Goal: Information Seeking & Learning: Learn about a topic

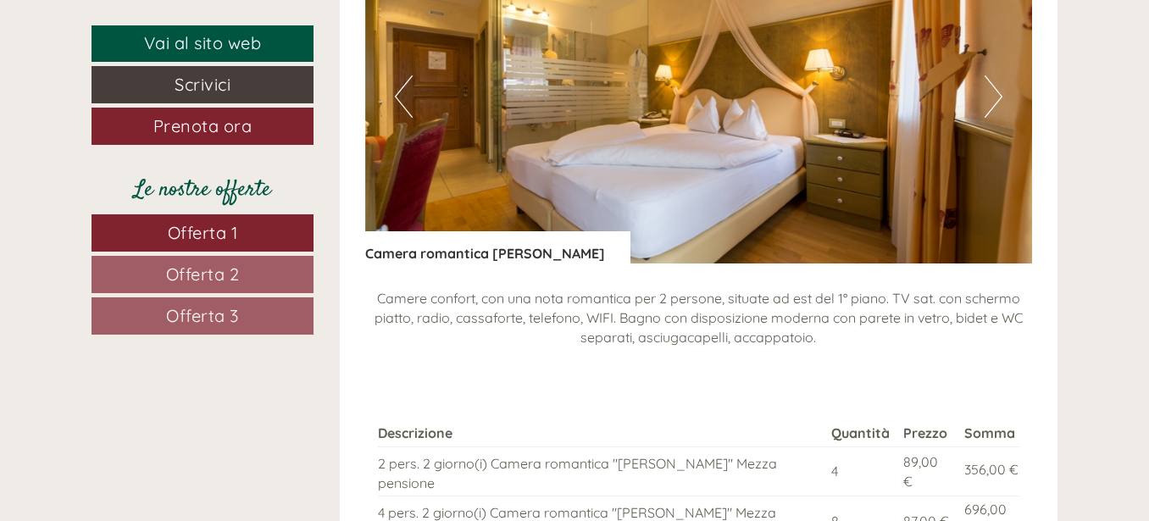
scroll to position [1949, 0]
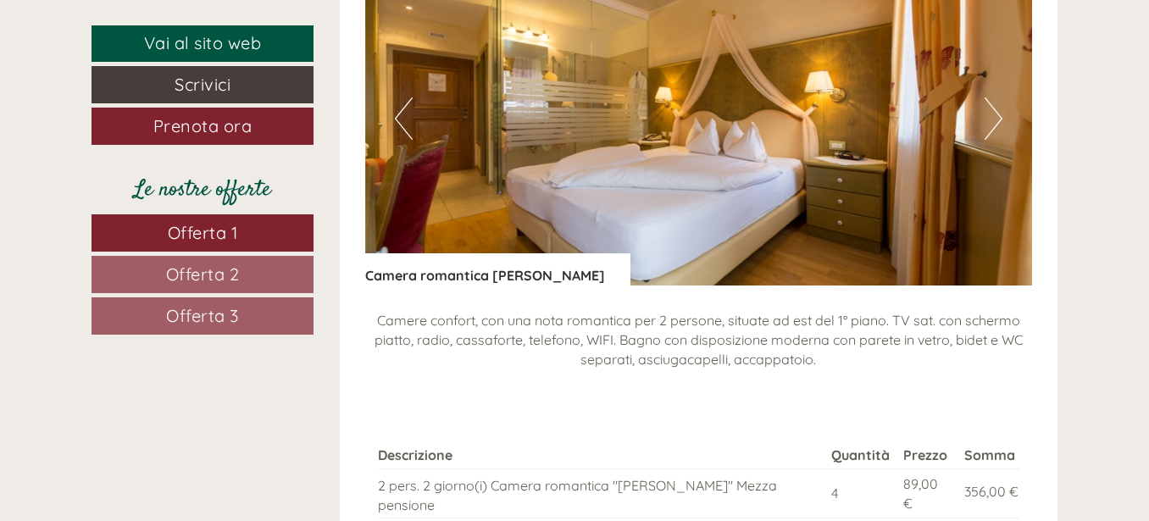
click at [1001, 108] on button "Next" at bounding box center [993, 118] width 18 height 42
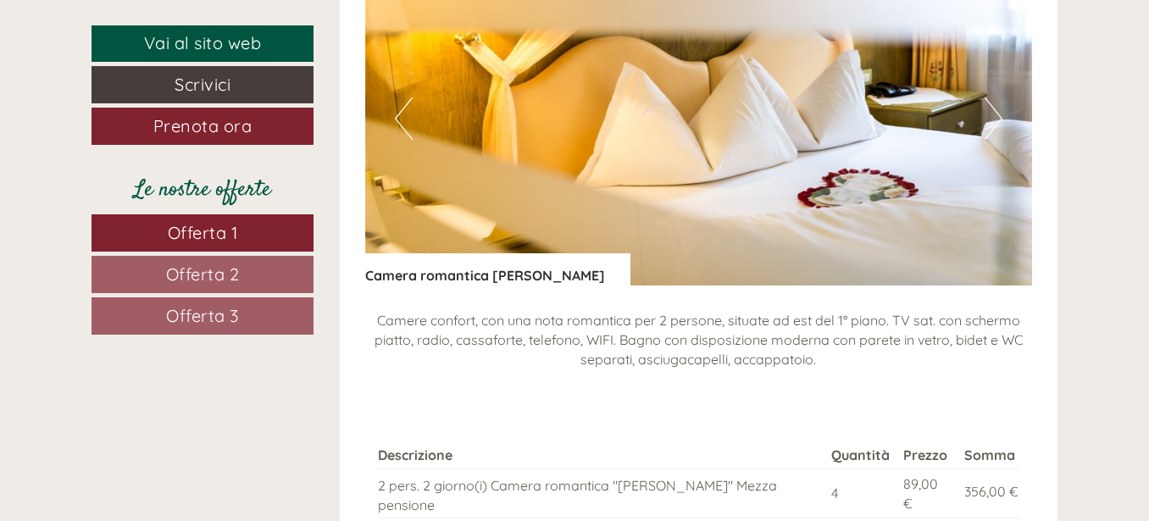
click at [1001, 108] on button "Next" at bounding box center [993, 118] width 18 height 42
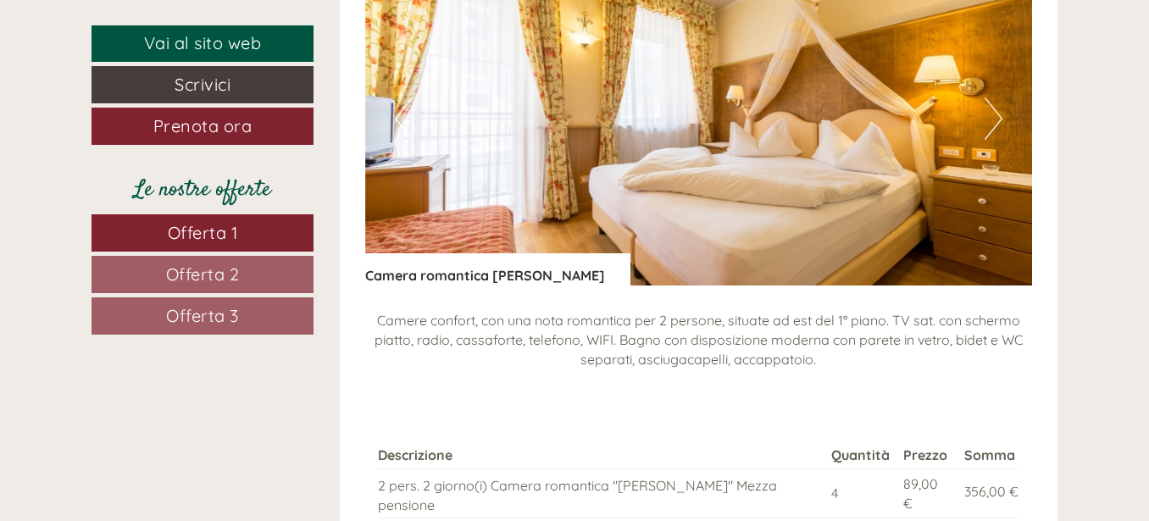
click at [988, 123] on button "Next" at bounding box center [993, 118] width 18 height 42
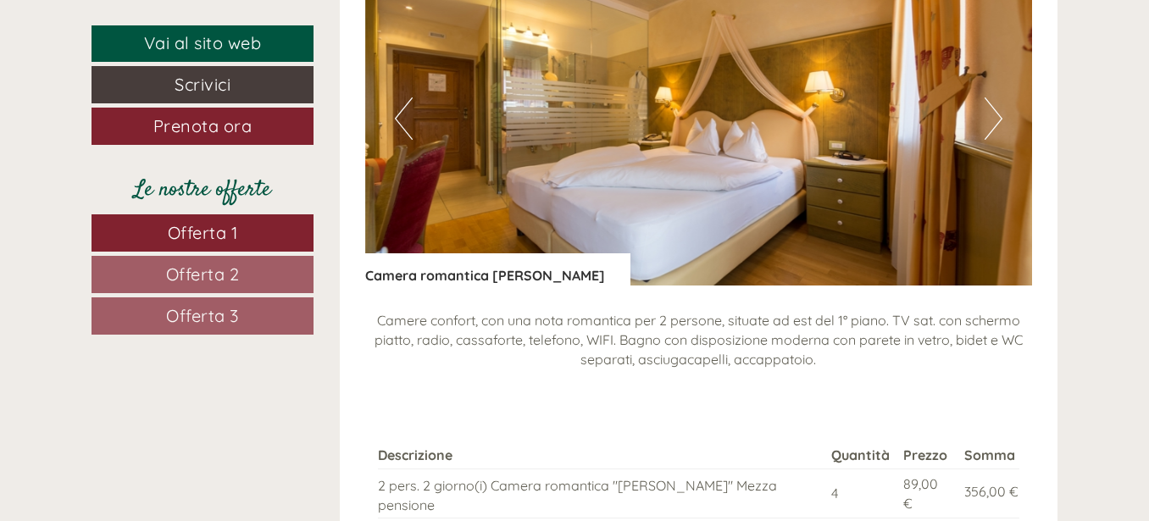
click at [988, 123] on button "Next" at bounding box center [993, 118] width 18 height 42
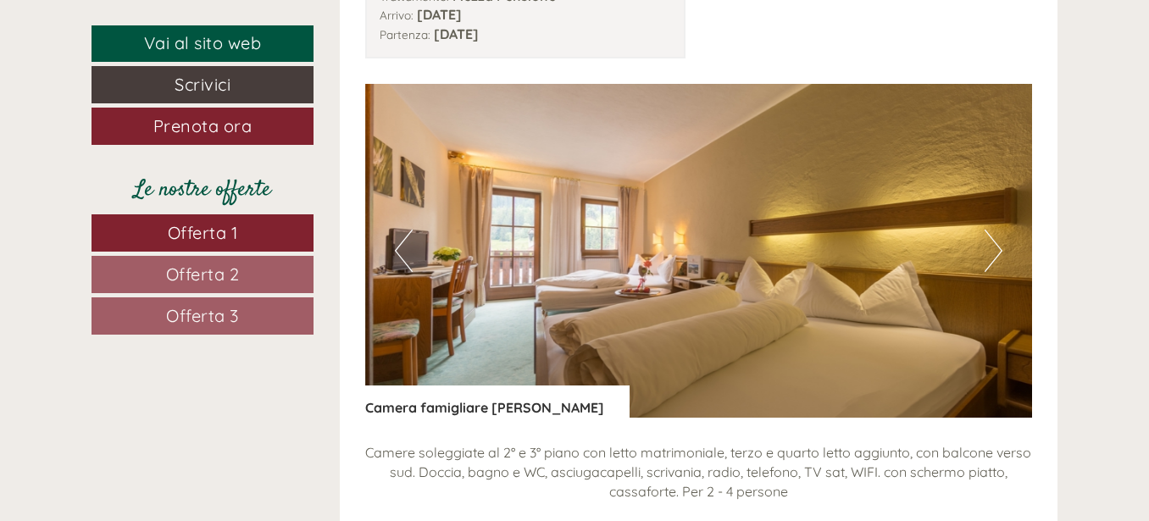
scroll to position [2965, 0]
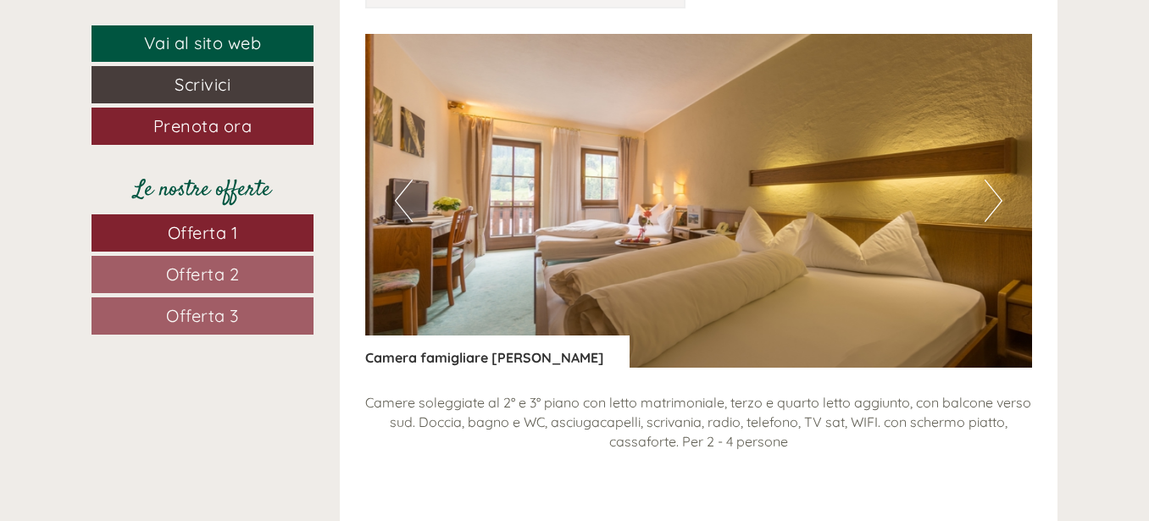
click at [998, 180] on button "Next" at bounding box center [993, 201] width 18 height 42
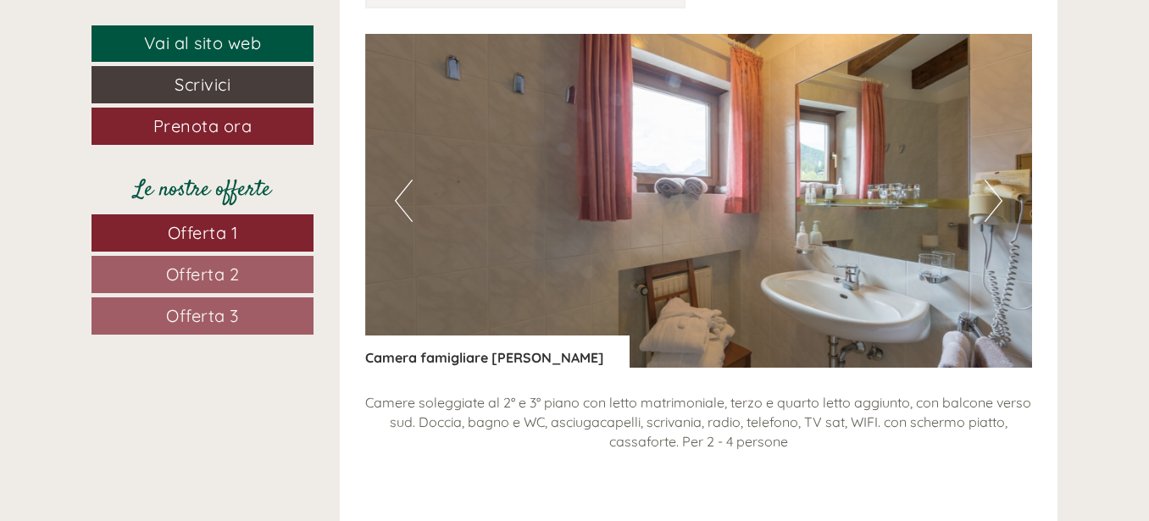
click at [999, 180] on button "Next" at bounding box center [993, 201] width 18 height 42
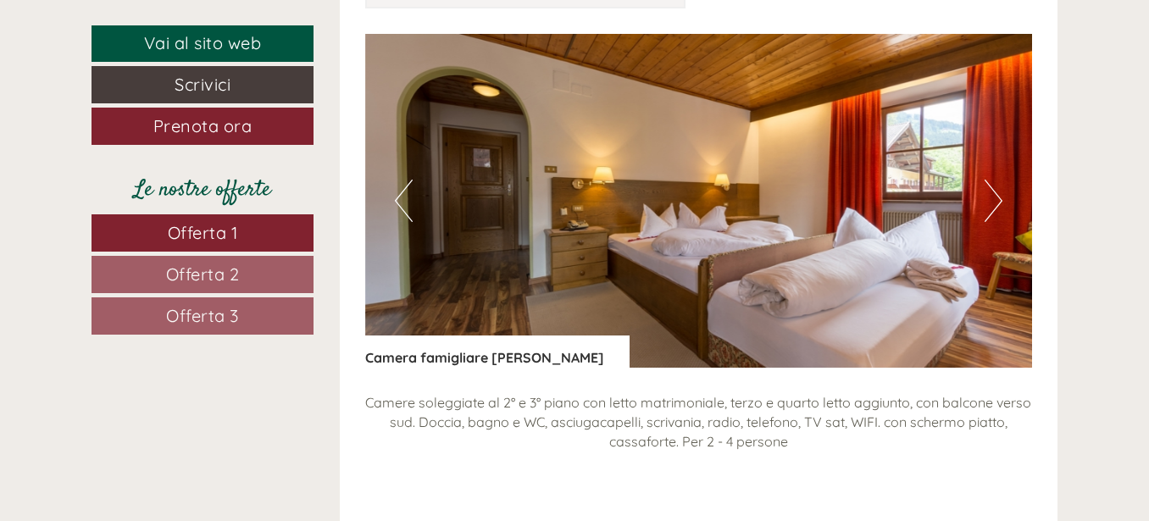
click at [999, 180] on button "Next" at bounding box center [993, 201] width 18 height 42
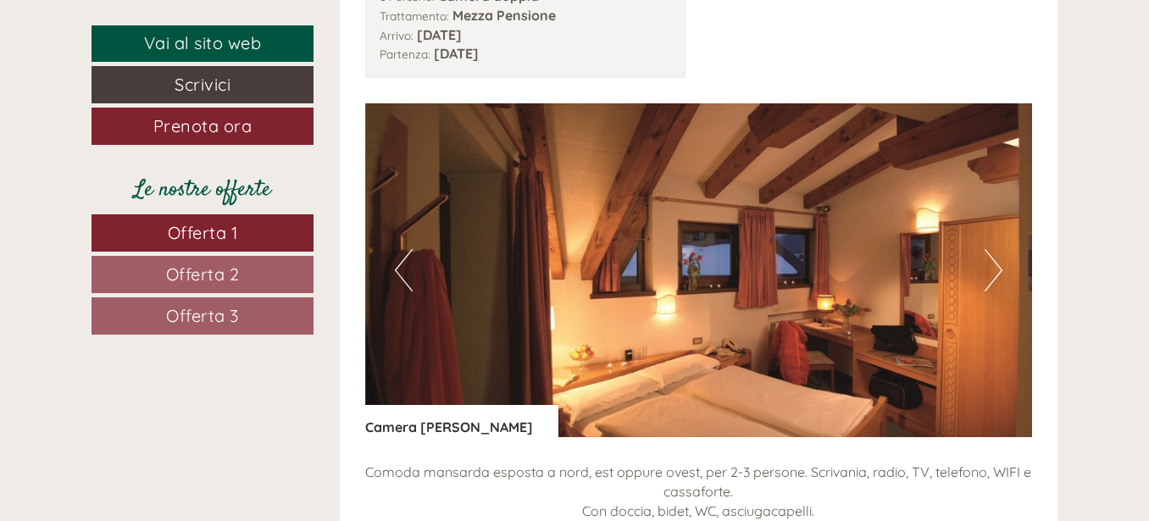
scroll to position [3942, 0]
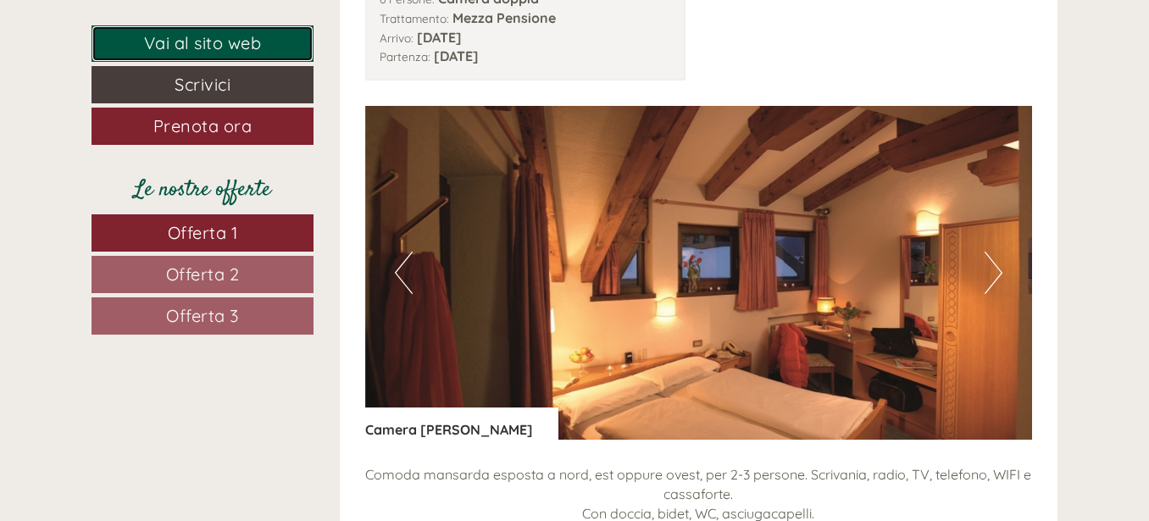
click at [205, 36] on link "Vai al sito web" at bounding box center [202, 43] width 222 height 36
click at [194, 282] on span "Offerta 2" at bounding box center [203, 273] width 74 height 21
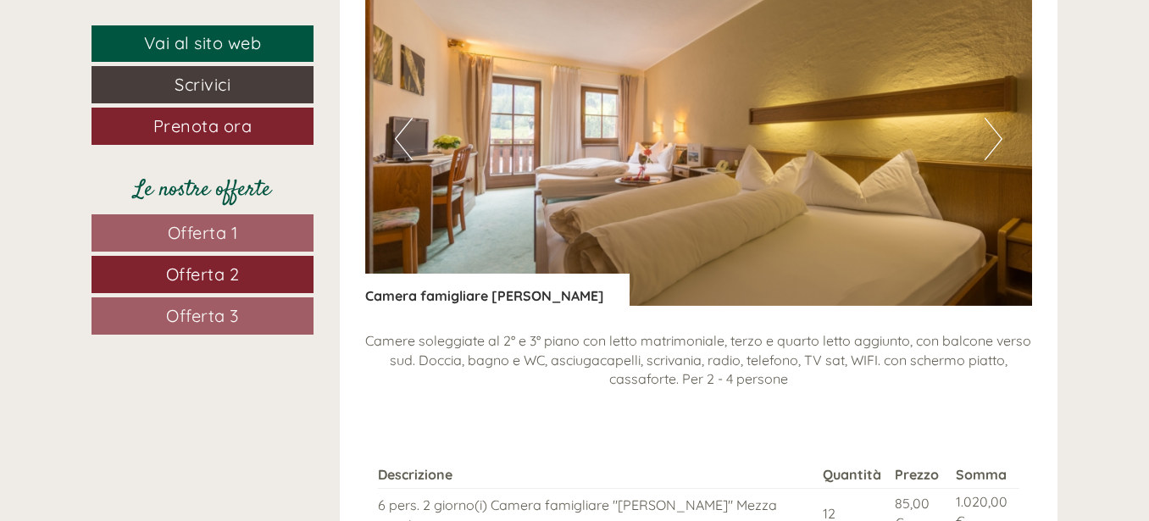
scroll to position [1352, 0]
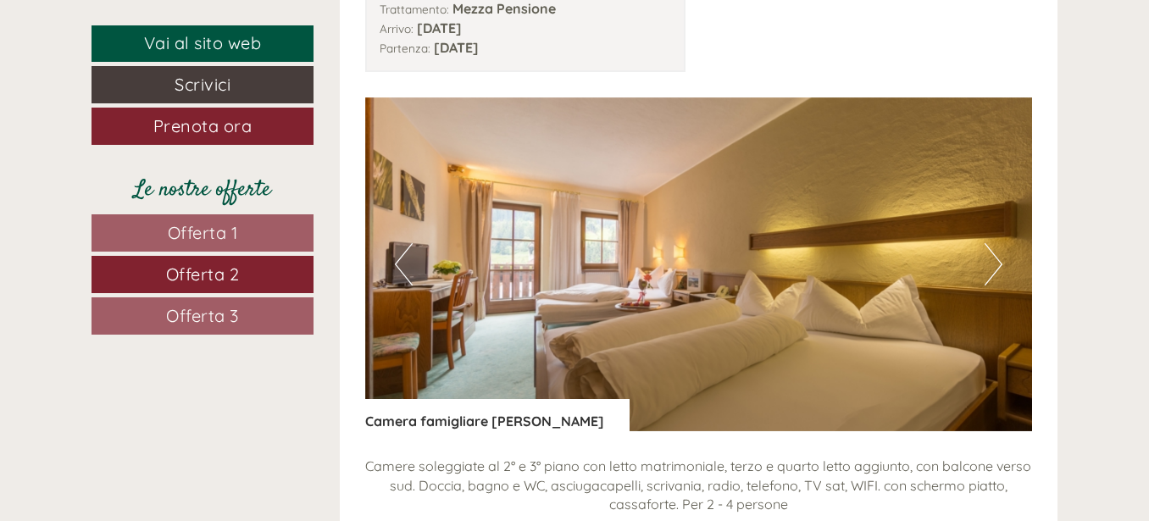
click at [1005, 262] on img at bounding box center [699, 264] width 668 height 334
click at [996, 263] on button "Next" at bounding box center [993, 264] width 18 height 42
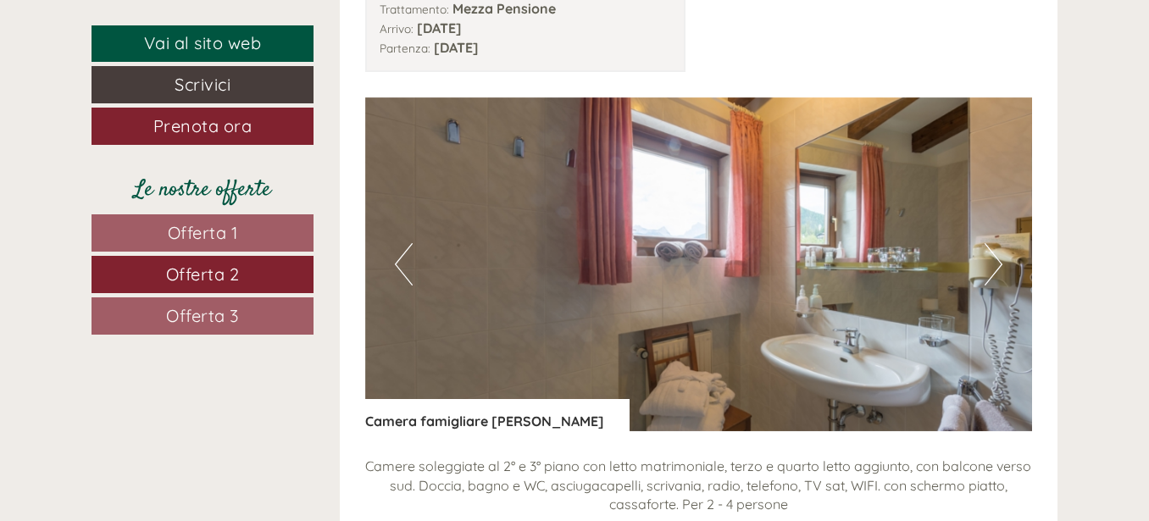
click at [996, 263] on button "Next" at bounding box center [993, 264] width 18 height 42
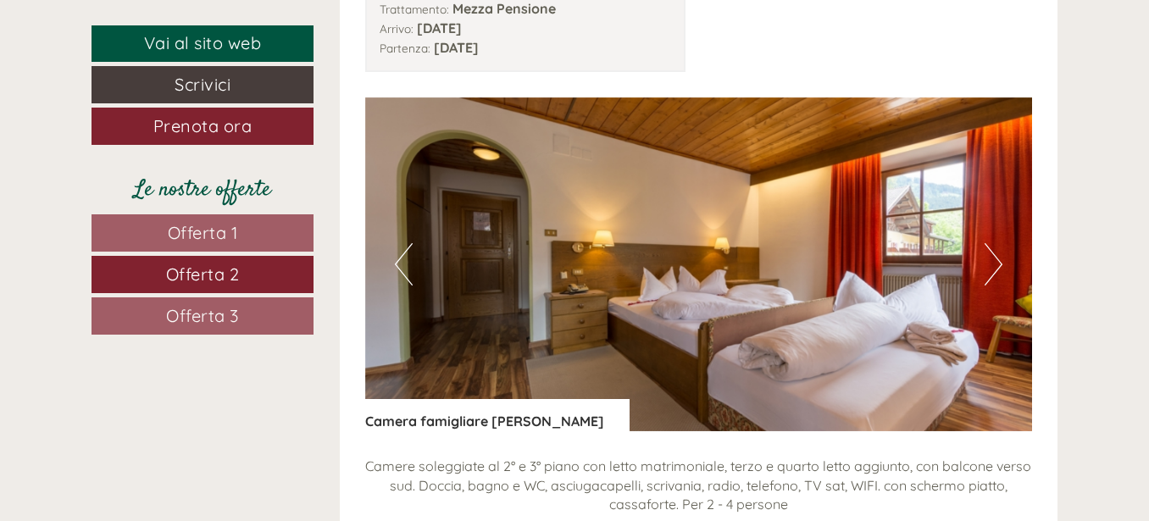
click at [996, 263] on button "Next" at bounding box center [993, 264] width 18 height 42
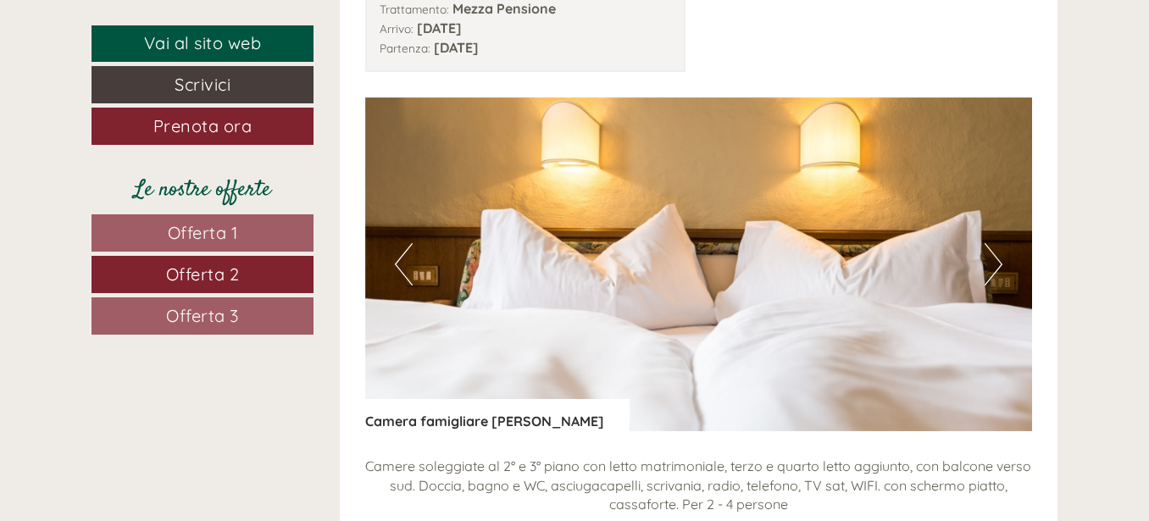
click at [996, 263] on button "Next" at bounding box center [993, 264] width 18 height 42
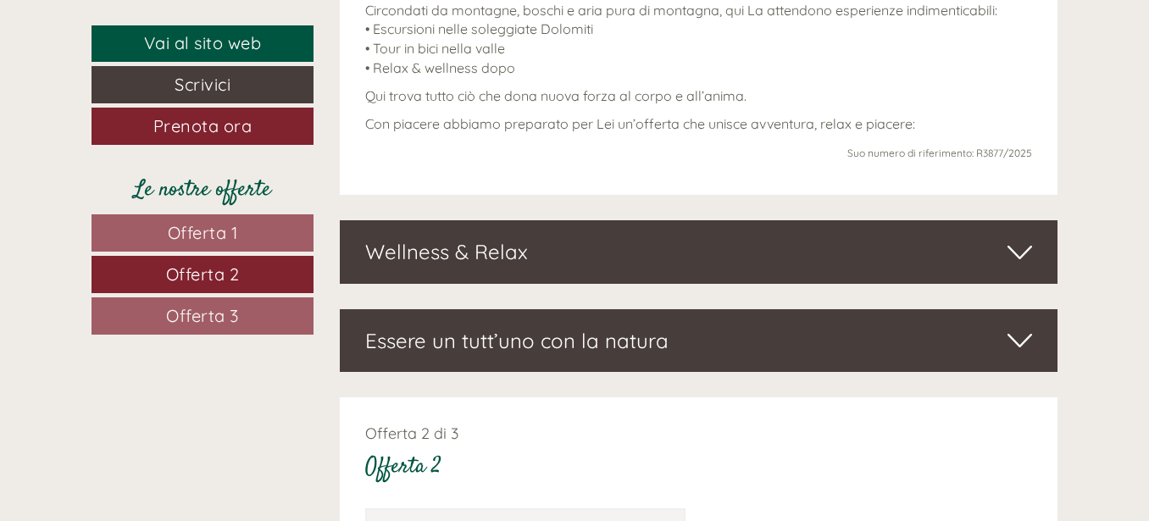
scroll to position [759, 0]
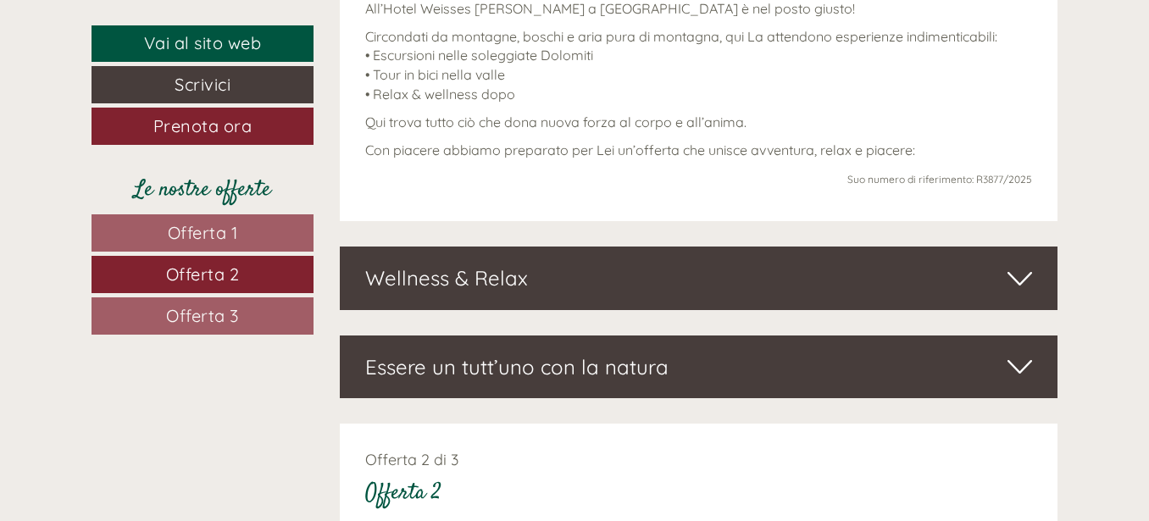
click at [431, 277] on div "Wellness & Relax" at bounding box center [699, 278] width 718 height 63
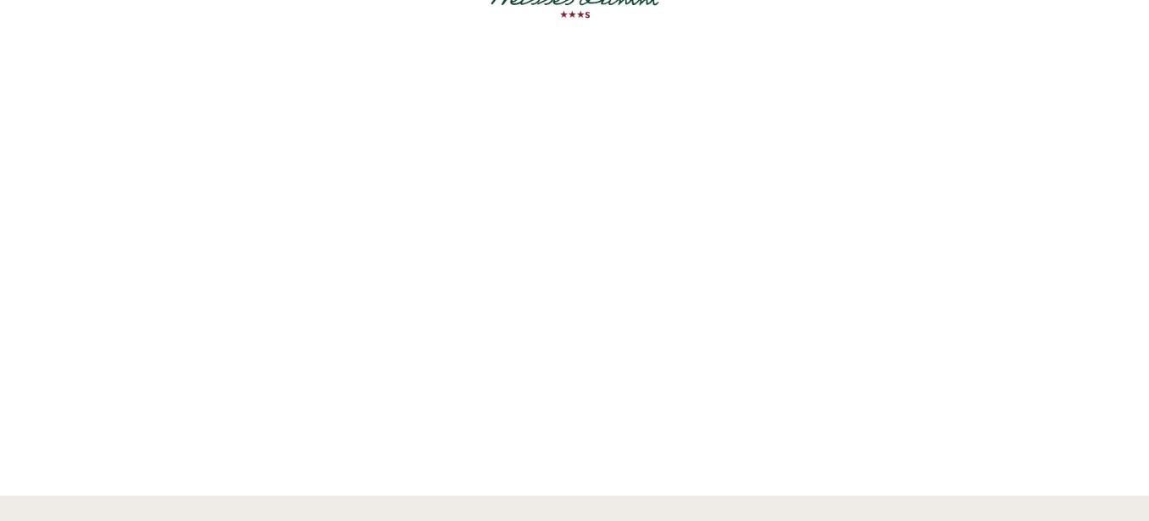
scroll to position [0, 0]
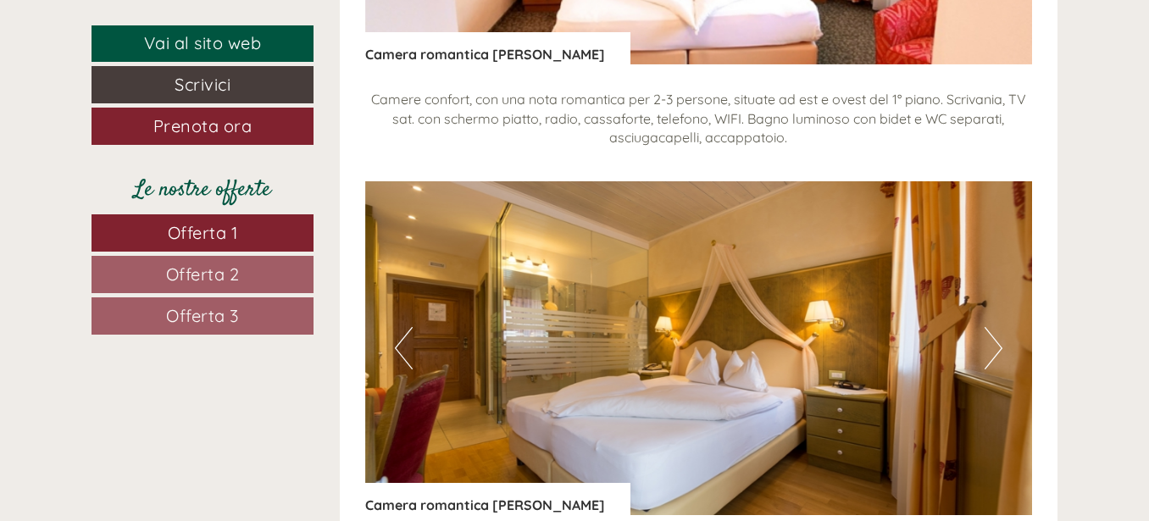
scroll to position [1781, 0]
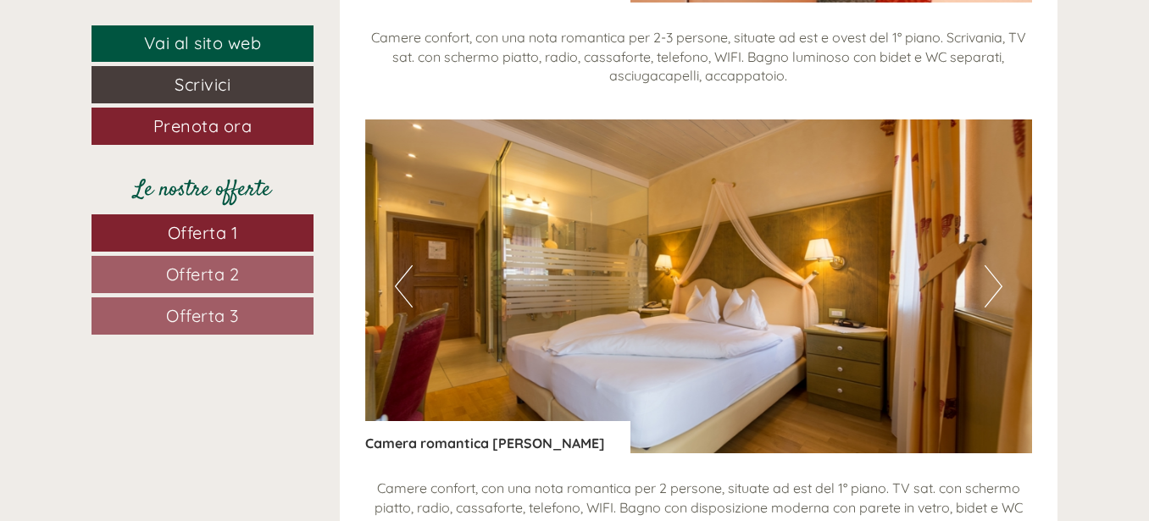
click at [991, 292] on button "Next" at bounding box center [993, 286] width 18 height 42
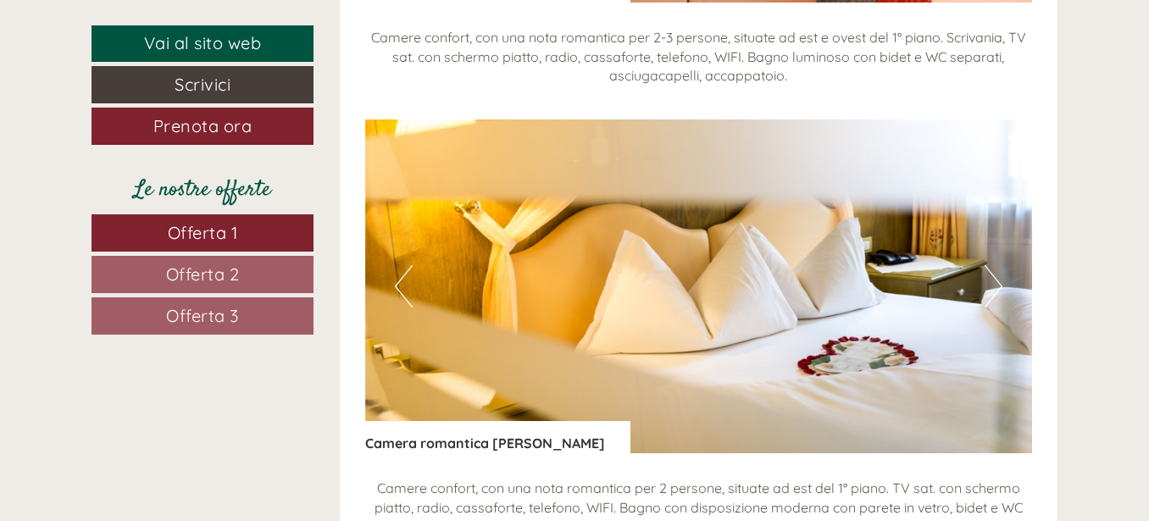
click at [991, 292] on button "Next" at bounding box center [993, 286] width 18 height 42
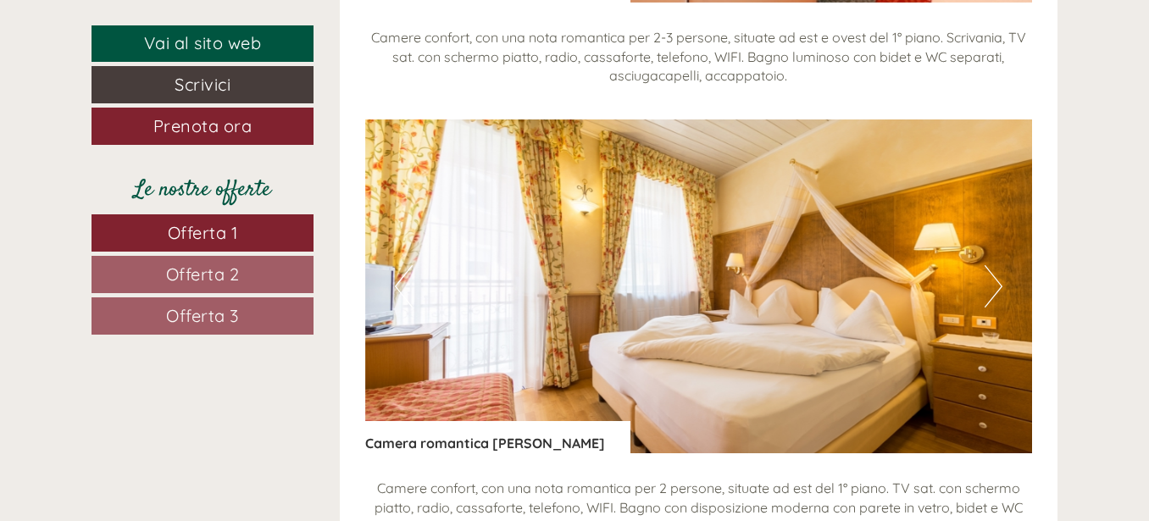
click at [991, 292] on button "Next" at bounding box center [993, 286] width 18 height 42
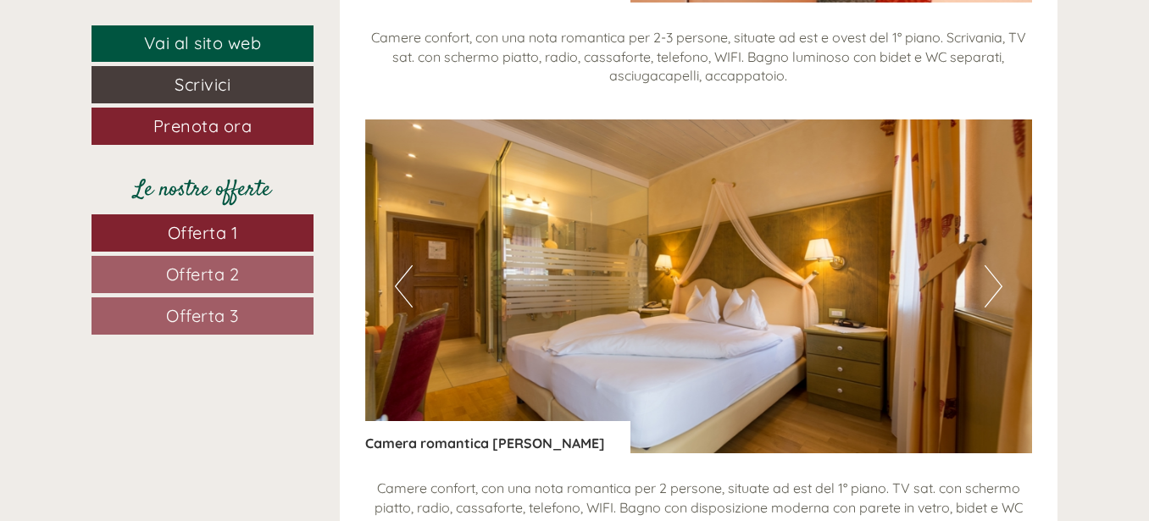
click at [991, 292] on button "Next" at bounding box center [993, 286] width 18 height 42
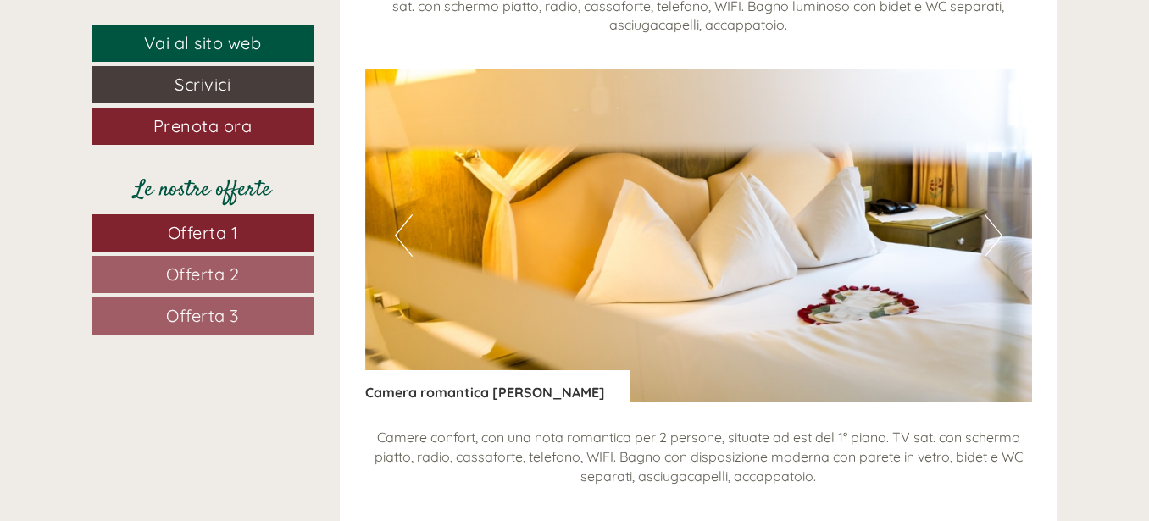
scroll to position [1866, 0]
